Goal: Complete application form

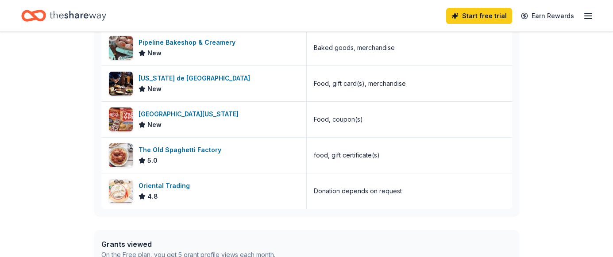
scroll to position [410, 0]
click at [183, 103] on div "Tokyo Central Hawaii New" at bounding box center [203, 118] width 205 height 35
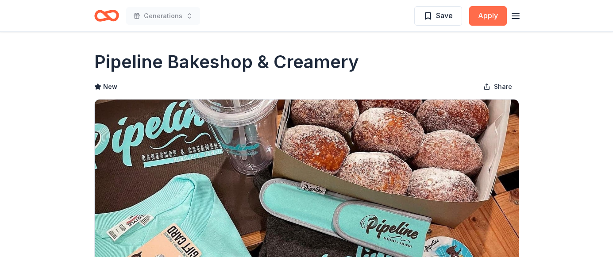
click at [490, 12] on button "Apply" at bounding box center [488, 15] width 38 height 19
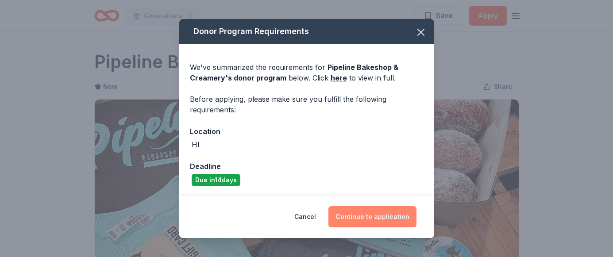
click at [371, 222] on button "Continue to application" at bounding box center [372, 216] width 88 height 21
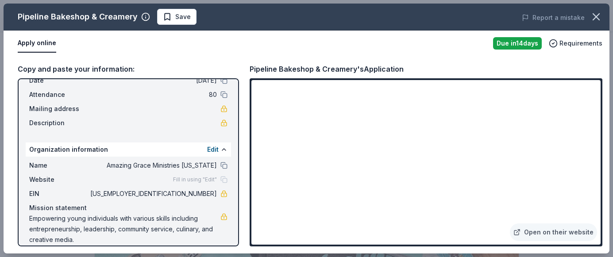
scroll to position [53, 0]
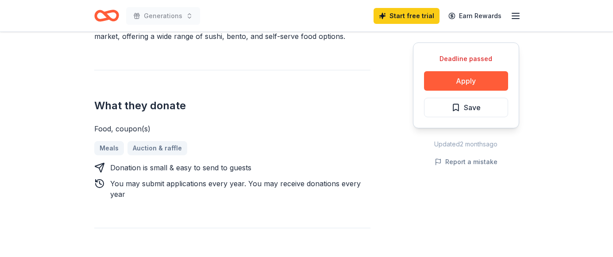
scroll to position [311, 0]
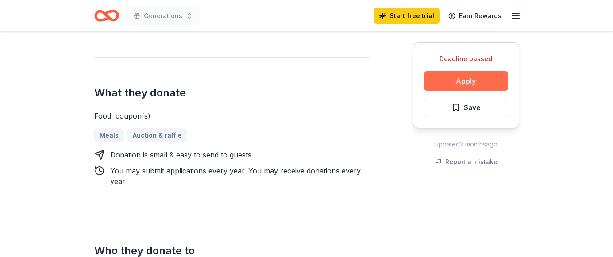
click at [461, 84] on button "Apply" at bounding box center [466, 80] width 84 height 19
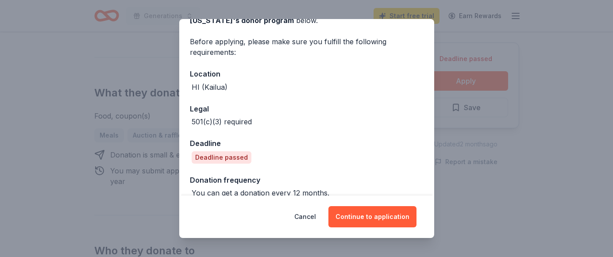
scroll to position [0, 0]
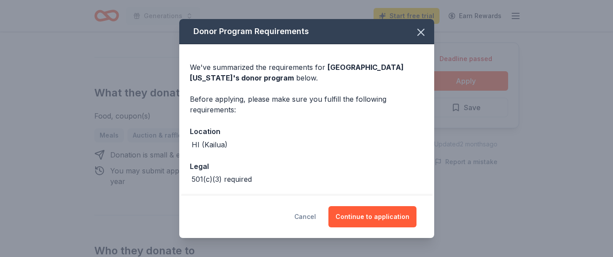
click at [315, 219] on button "Cancel" at bounding box center [305, 216] width 22 height 21
